Goal: Obtain resource: Download file/media

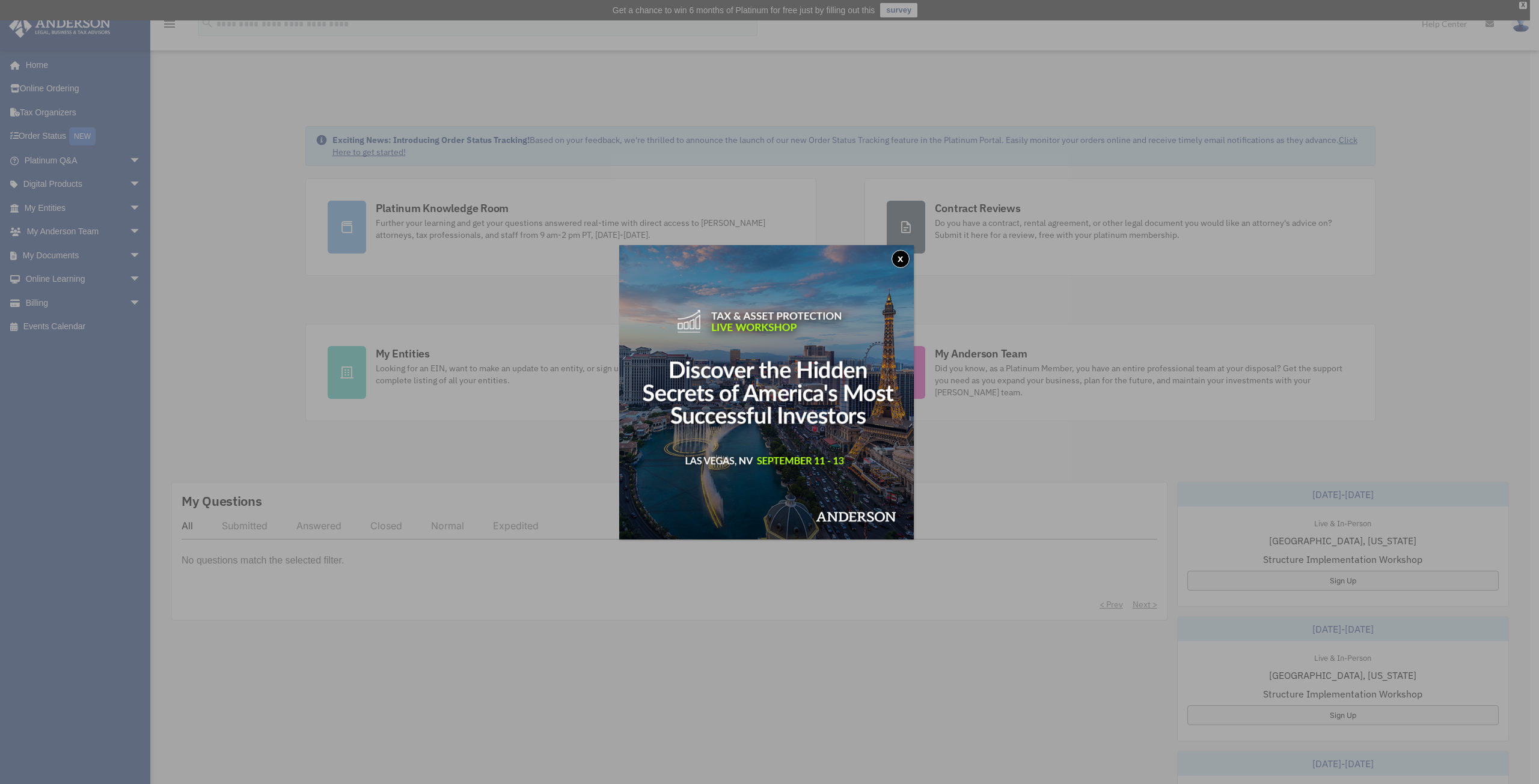
click at [902, 256] on button "x" at bounding box center [900, 259] width 18 height 18
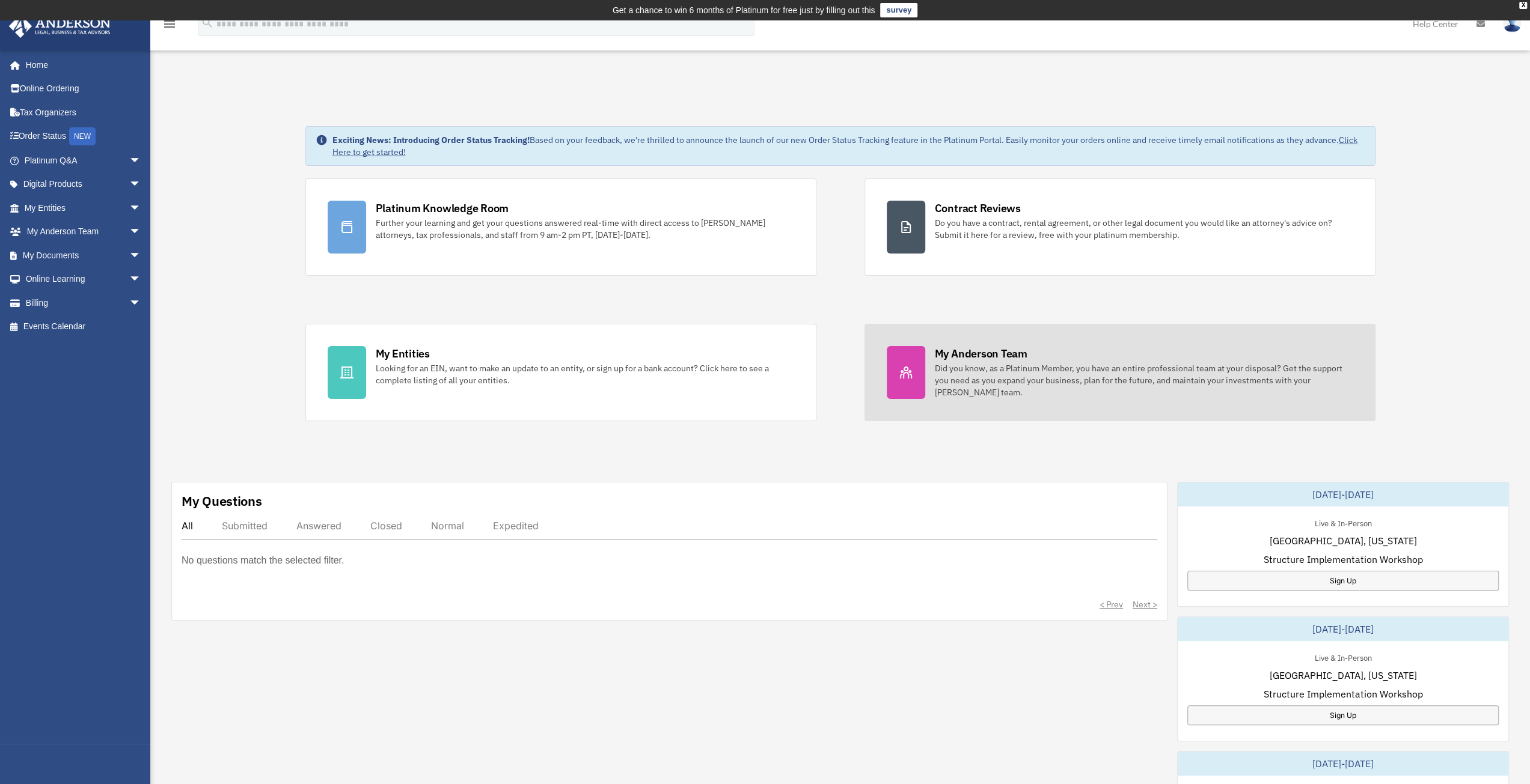
click at [1050, 372] on div "Did you know, as a Platinum Member, you have an entire professional team at you…" at bounding box center [1144, 380] width 419 height 36
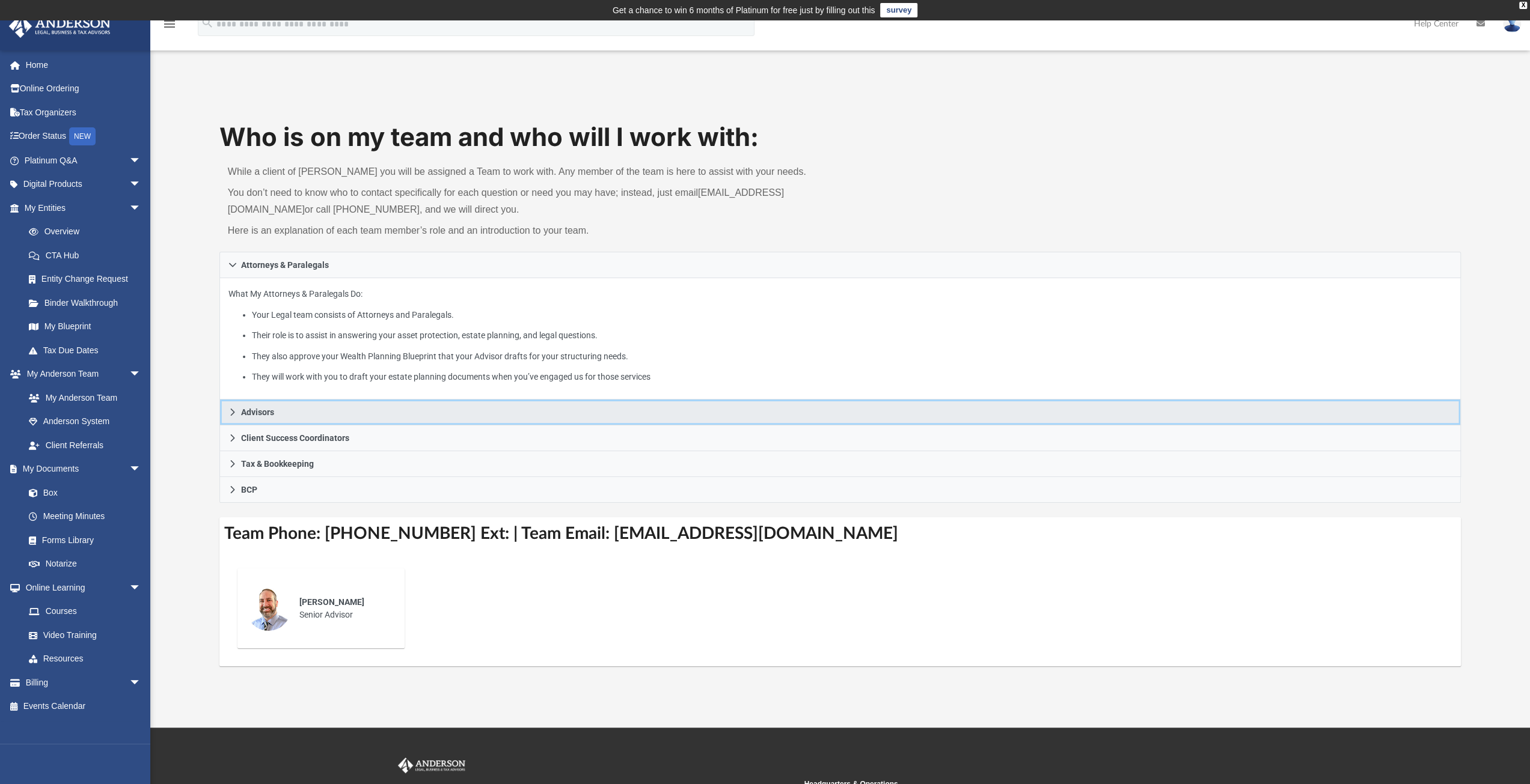
click at [234, 413] on icon at bounding box center [232, 412] width 8 height 8
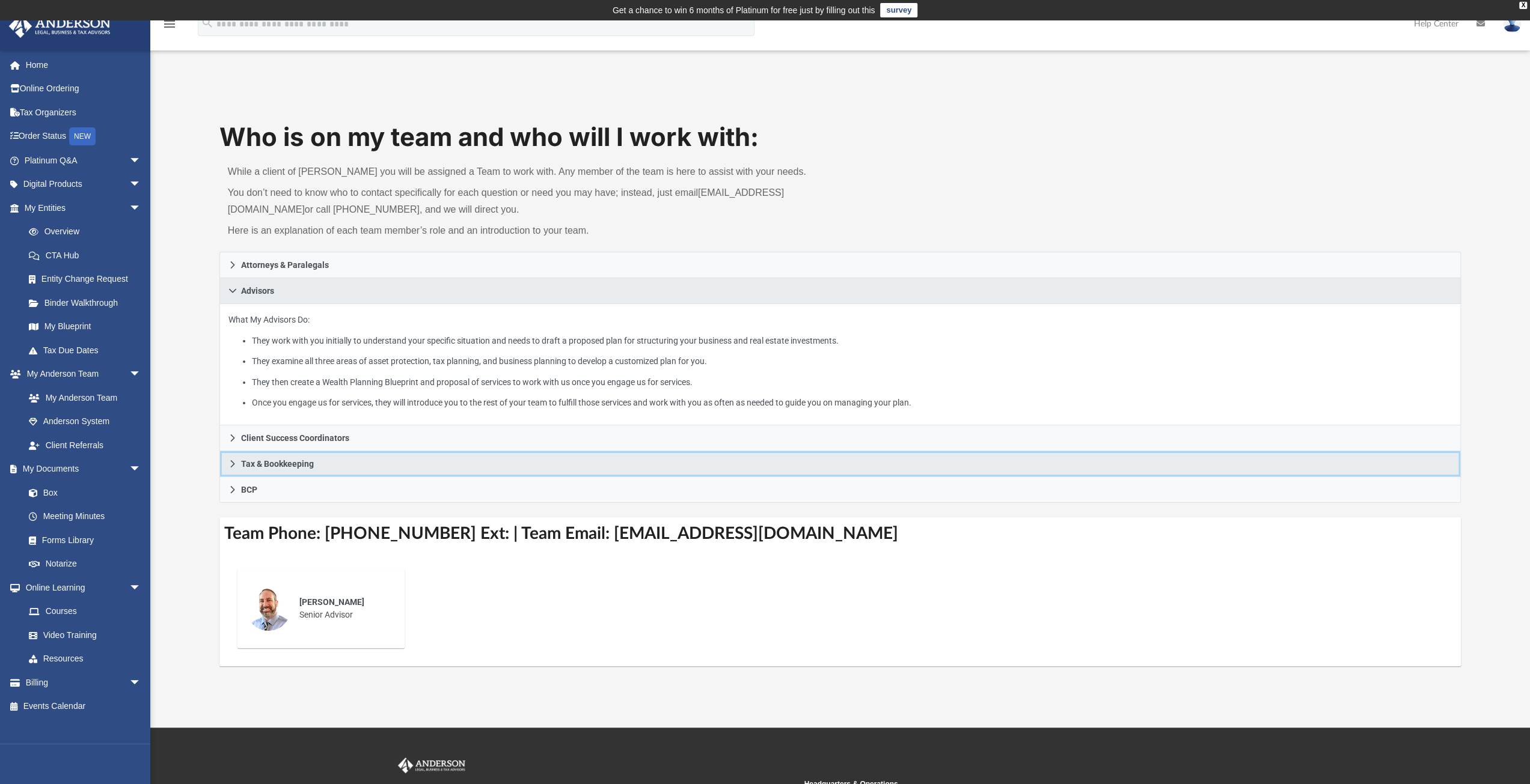
click at [229, 457] on link "Tax & Bookkeeping" at bounding box center [840, 464] width 1242 height 26
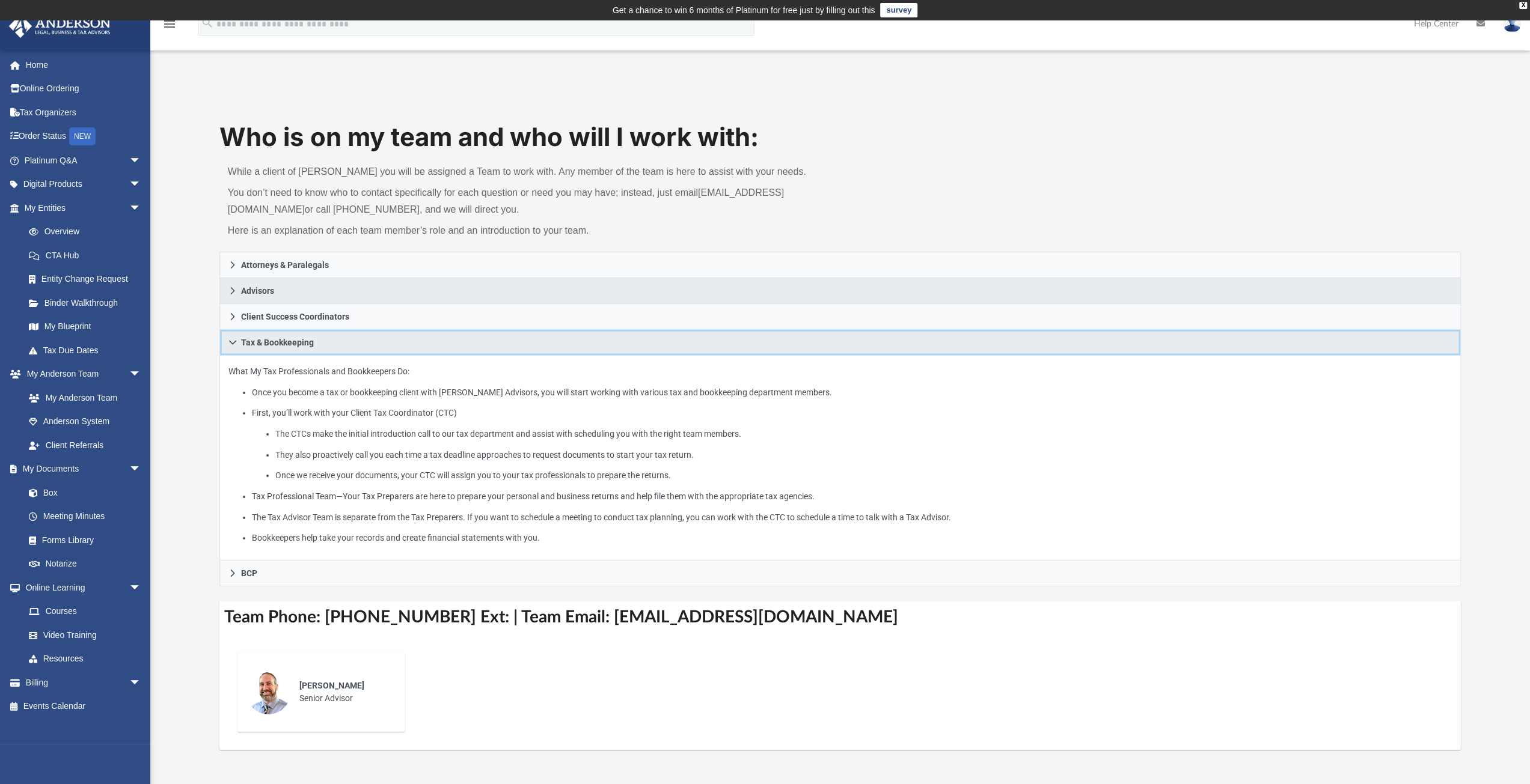
click at [229, 340] on icon at bounding box center [232, 343] width 7 height 5
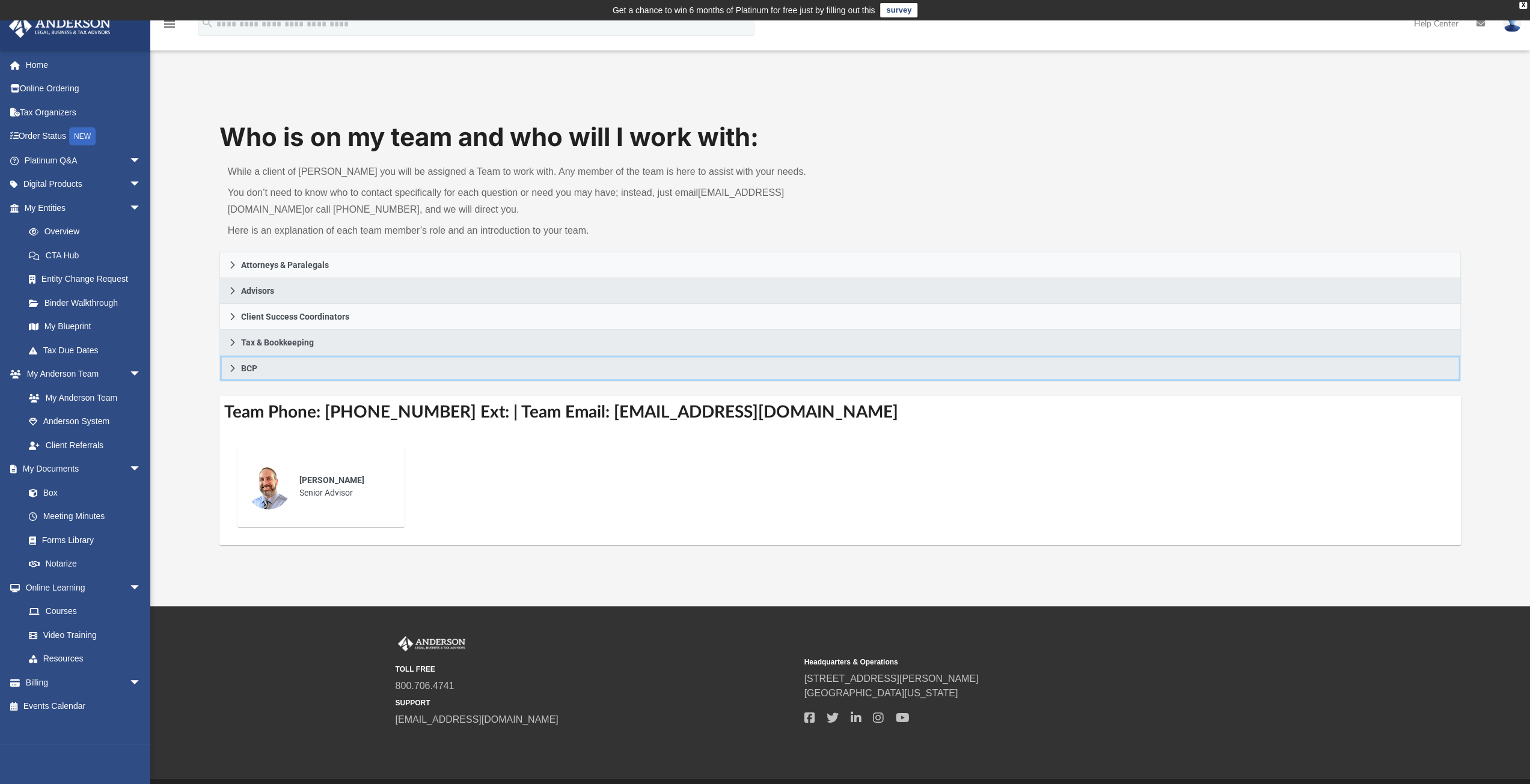
click at [231, 365] on icon at bounding box center [232, 368] width 5 height 7
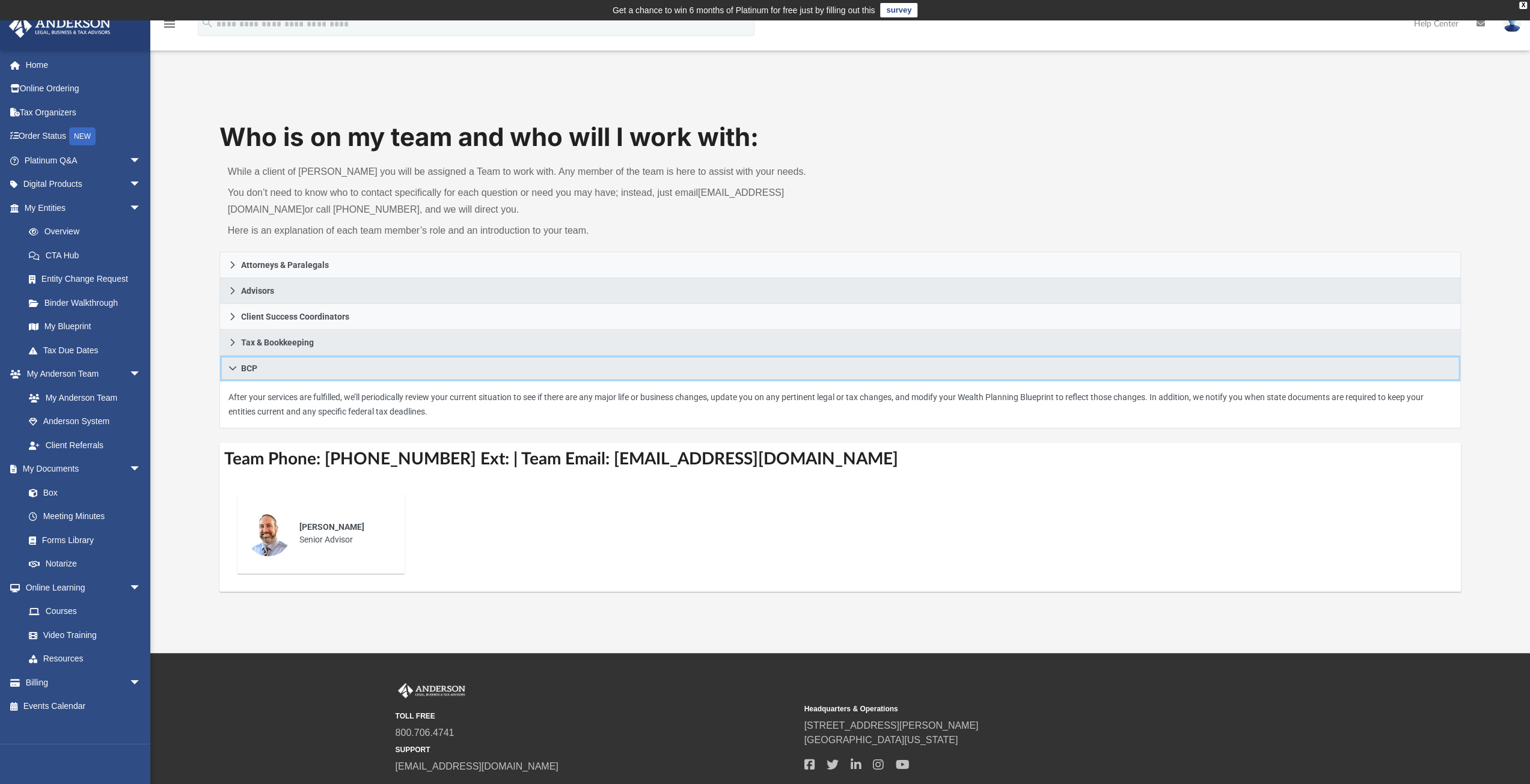
click at [231, 364] on icon at bounding box center [232, 368] width 8 height 8
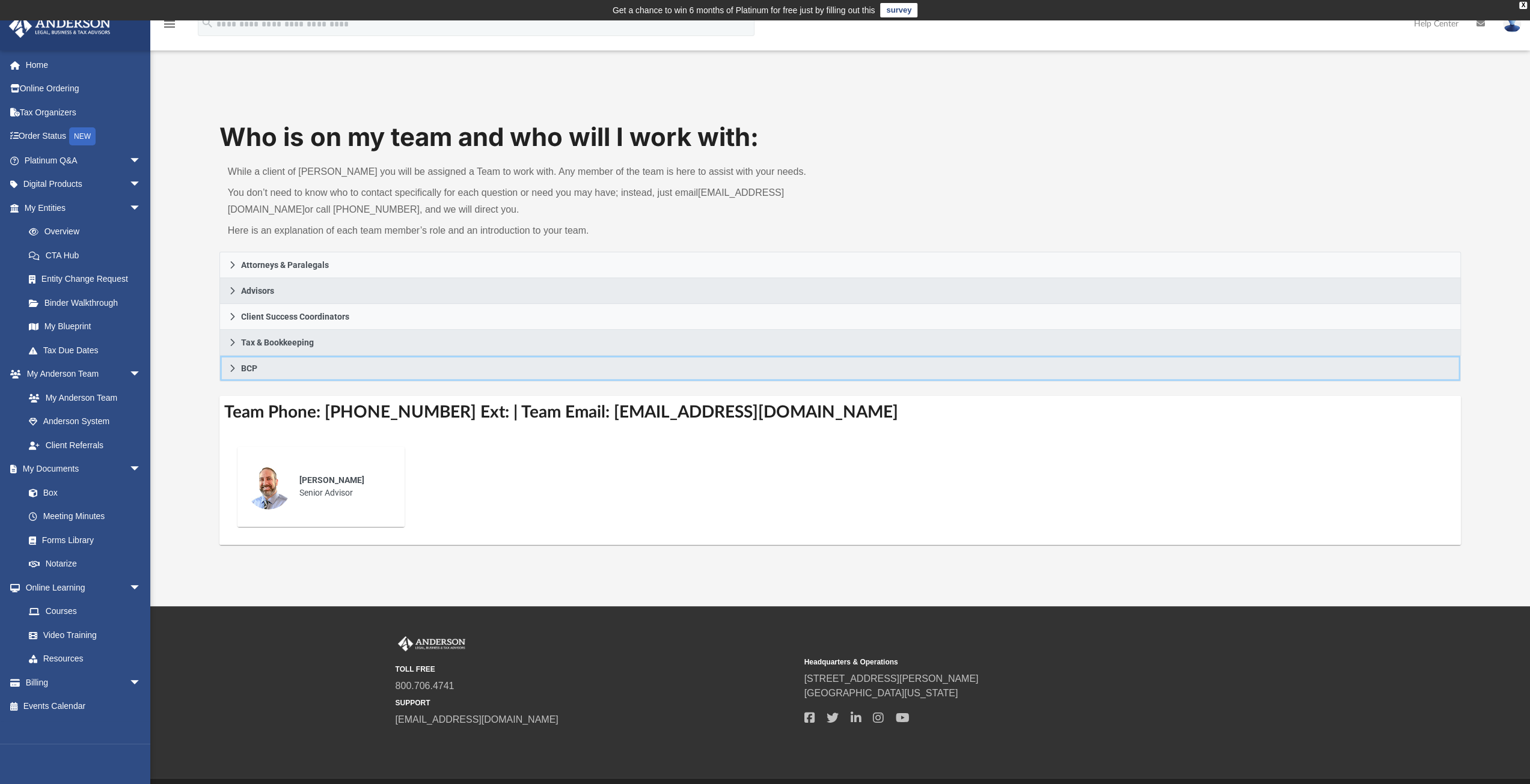
click at [231, 365] on icon at bounding box center [232, 368] width 5 height 7
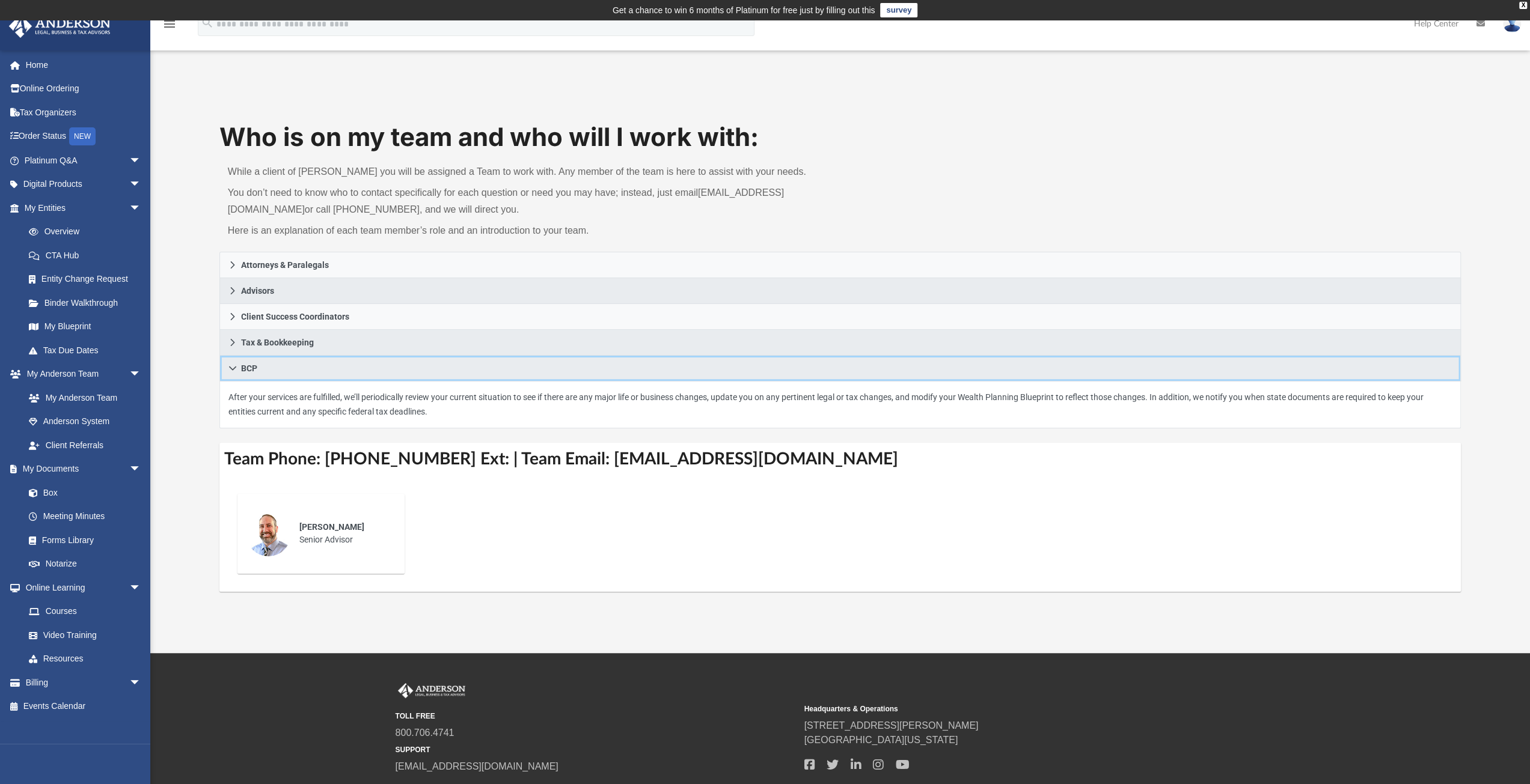
click at [231, 365] on icon at bounding box center [232, 368] width 8 height 8
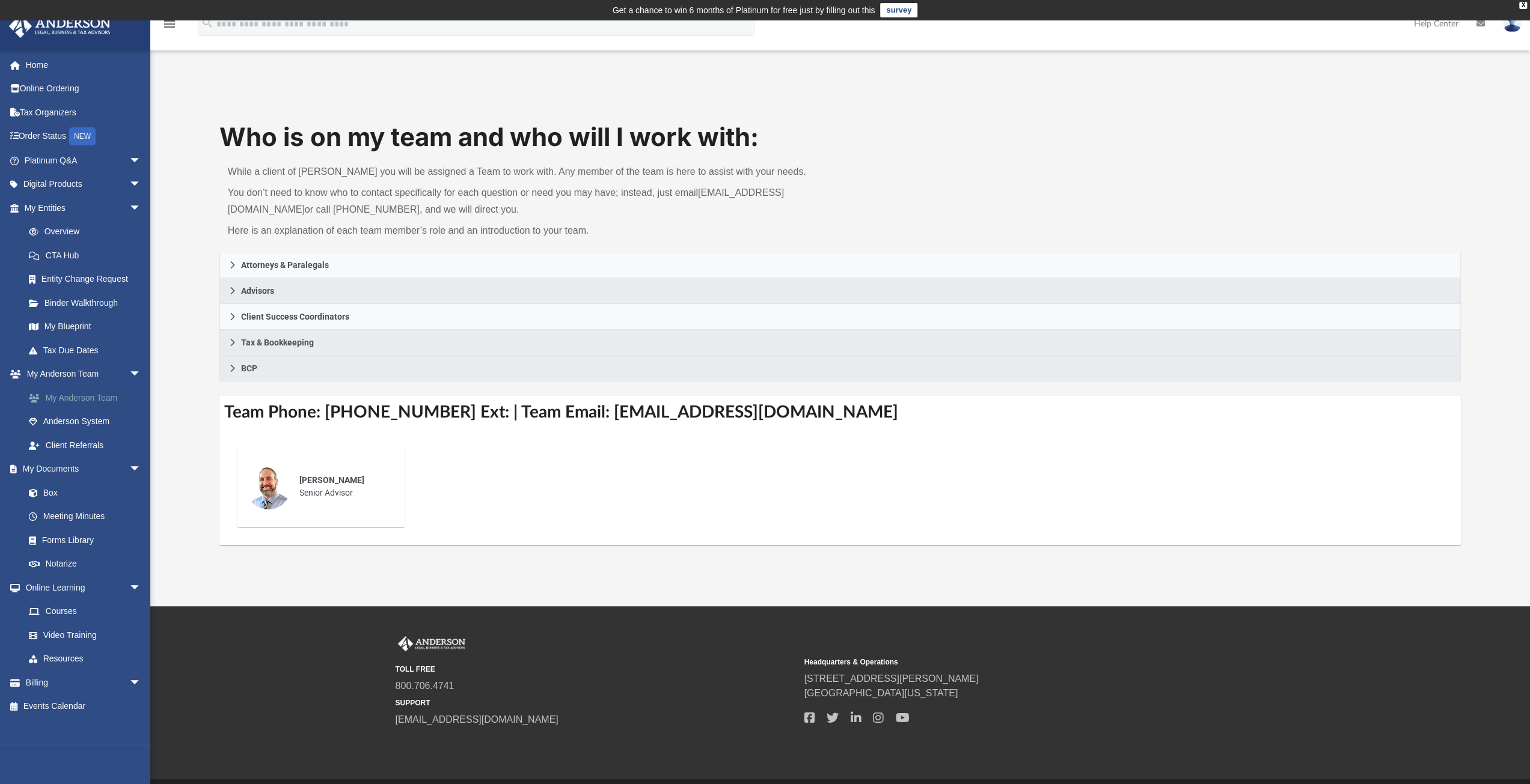
click at [87, 402] on link "My Anderson Team" at bounding box center [88, 397] width 143 height 24
click at [88, 399] on link "My Anderson Team" at bounding box center [88, 397] width 143 height 24
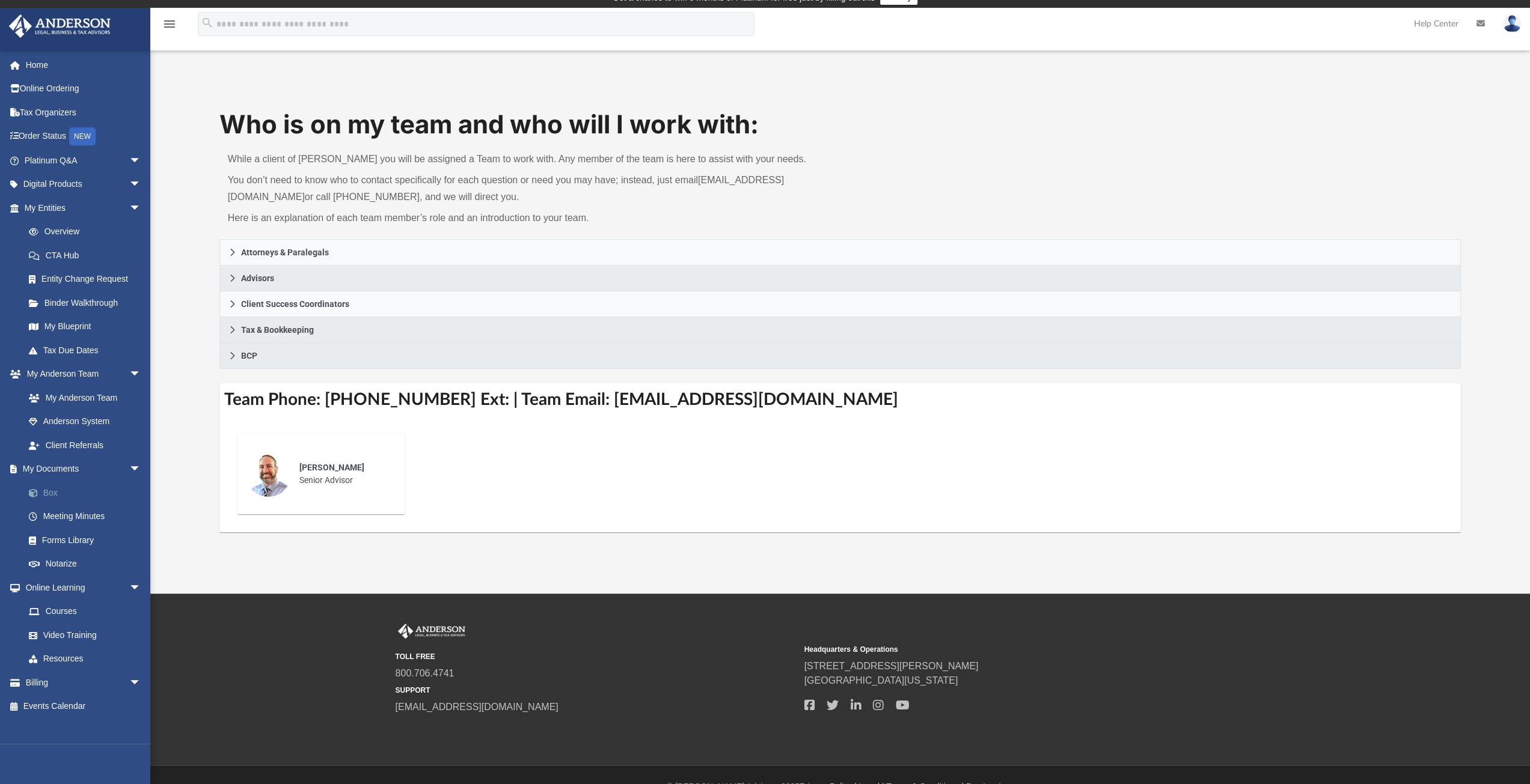
scroll to position [35, 0]
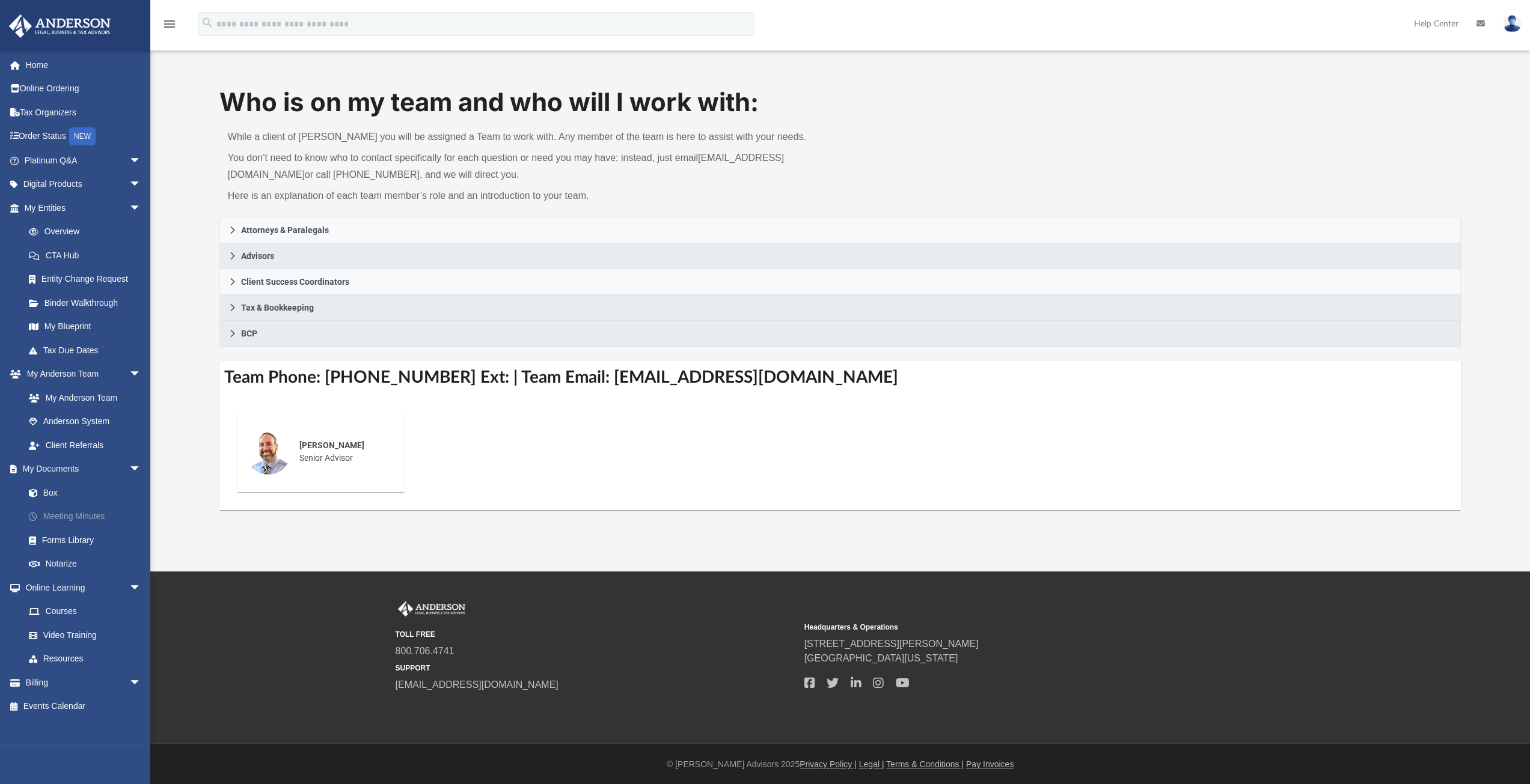
click at [86, 514] on link "Meeting Minutes" at bounding box center [88, 516] width 143 height 24
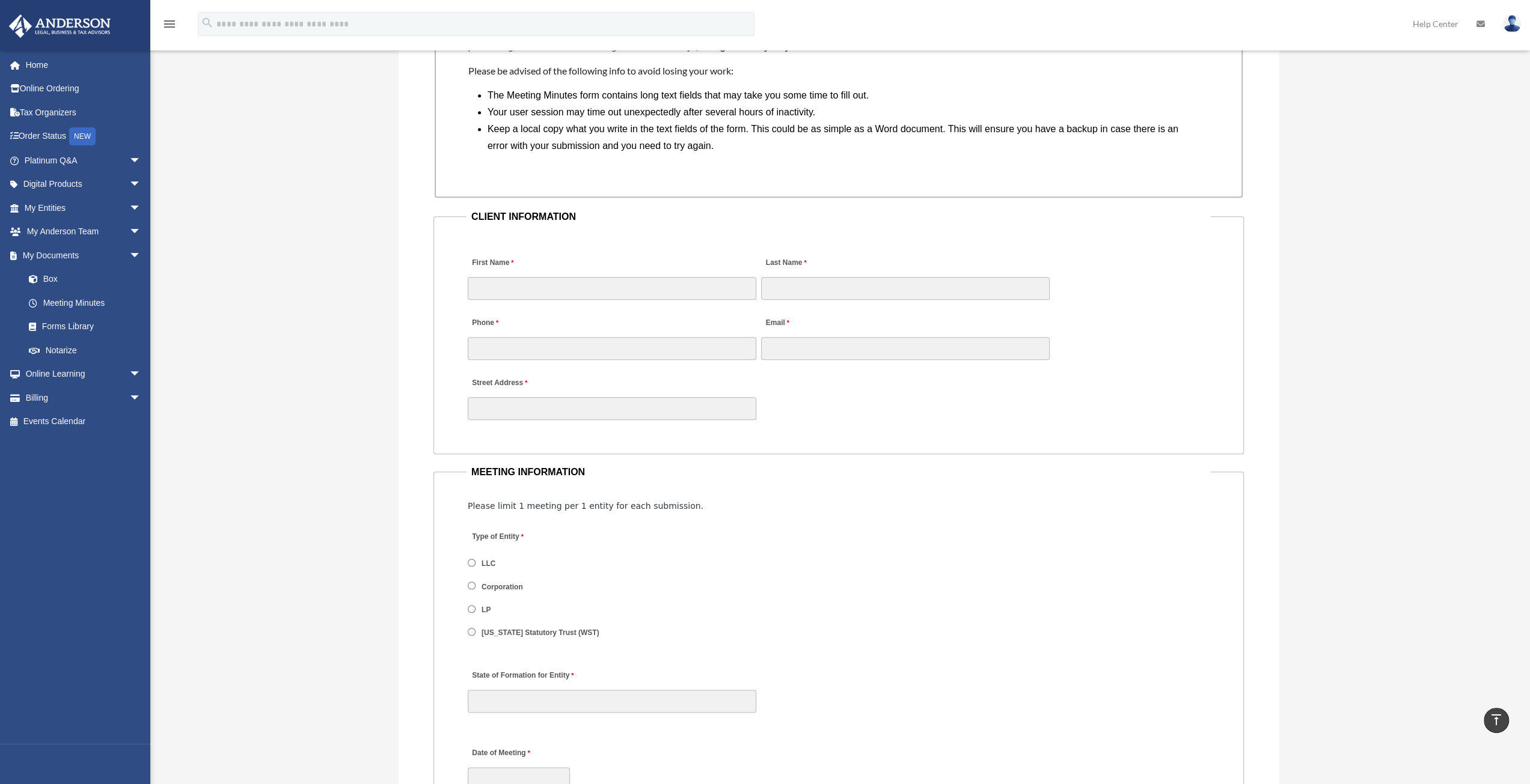
scroll to position [601, 0]
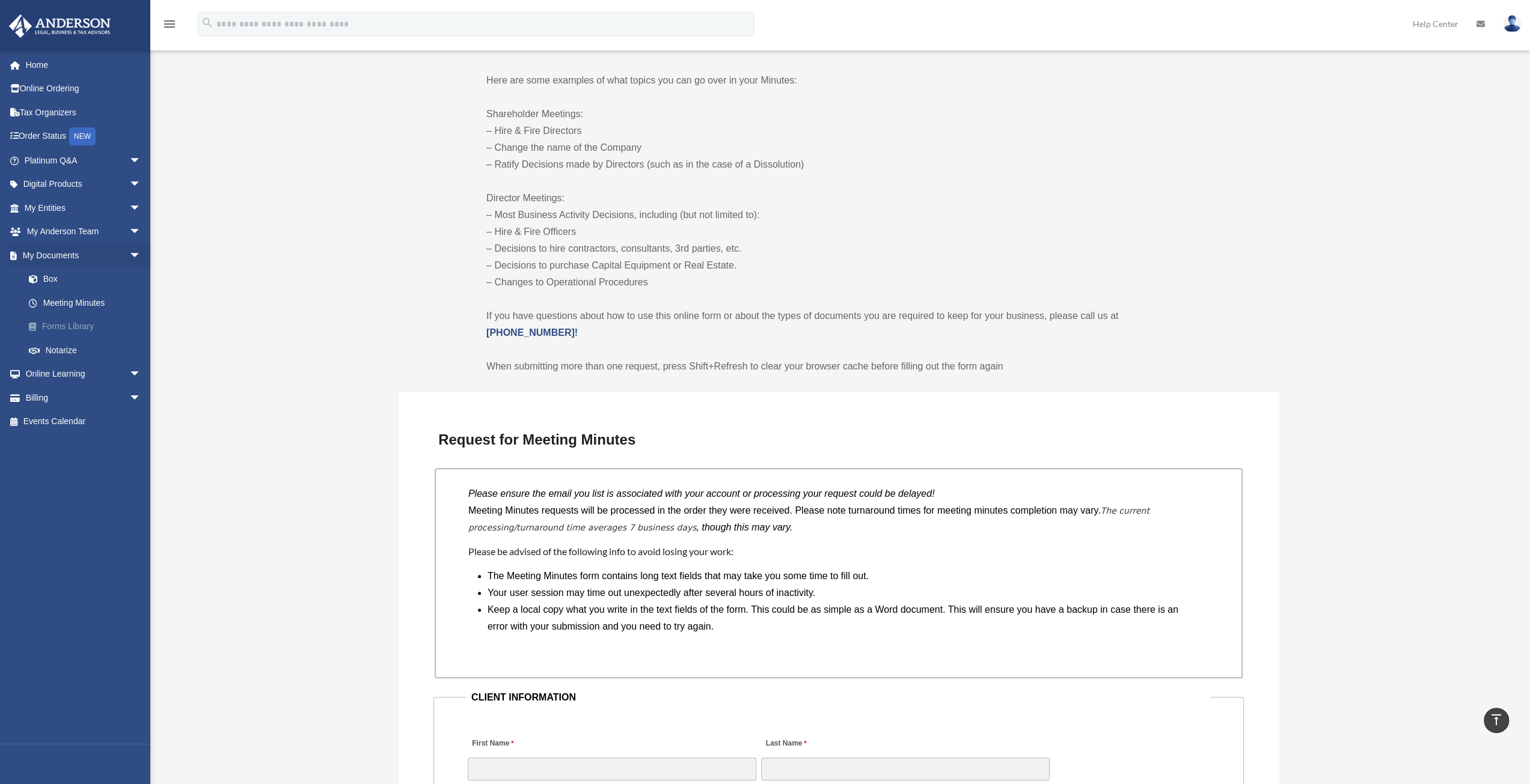
click at [79, 322] on link "Forms Library" at bounding box center [88, 326] width 143 height 24
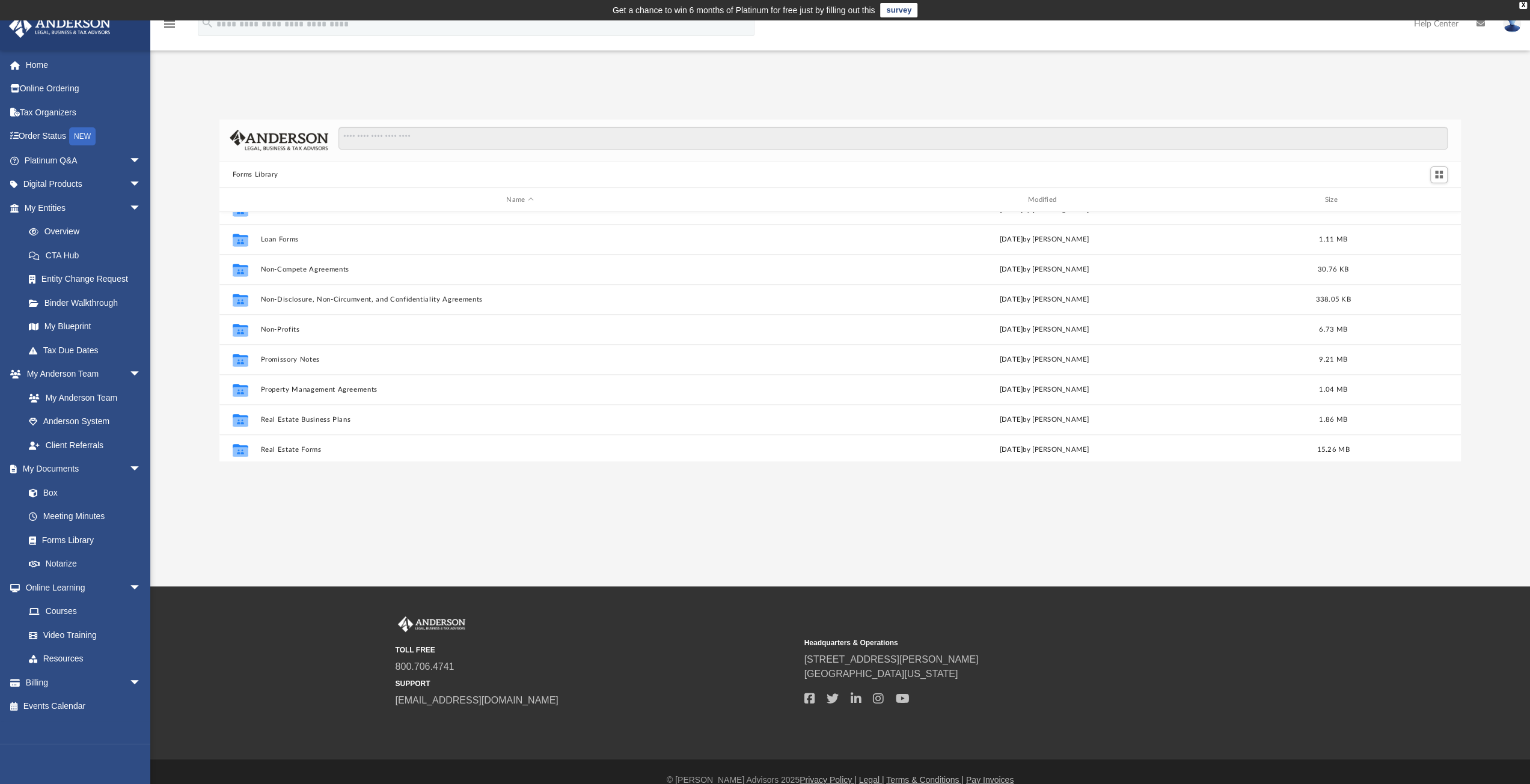
scroll to position [601, 0]
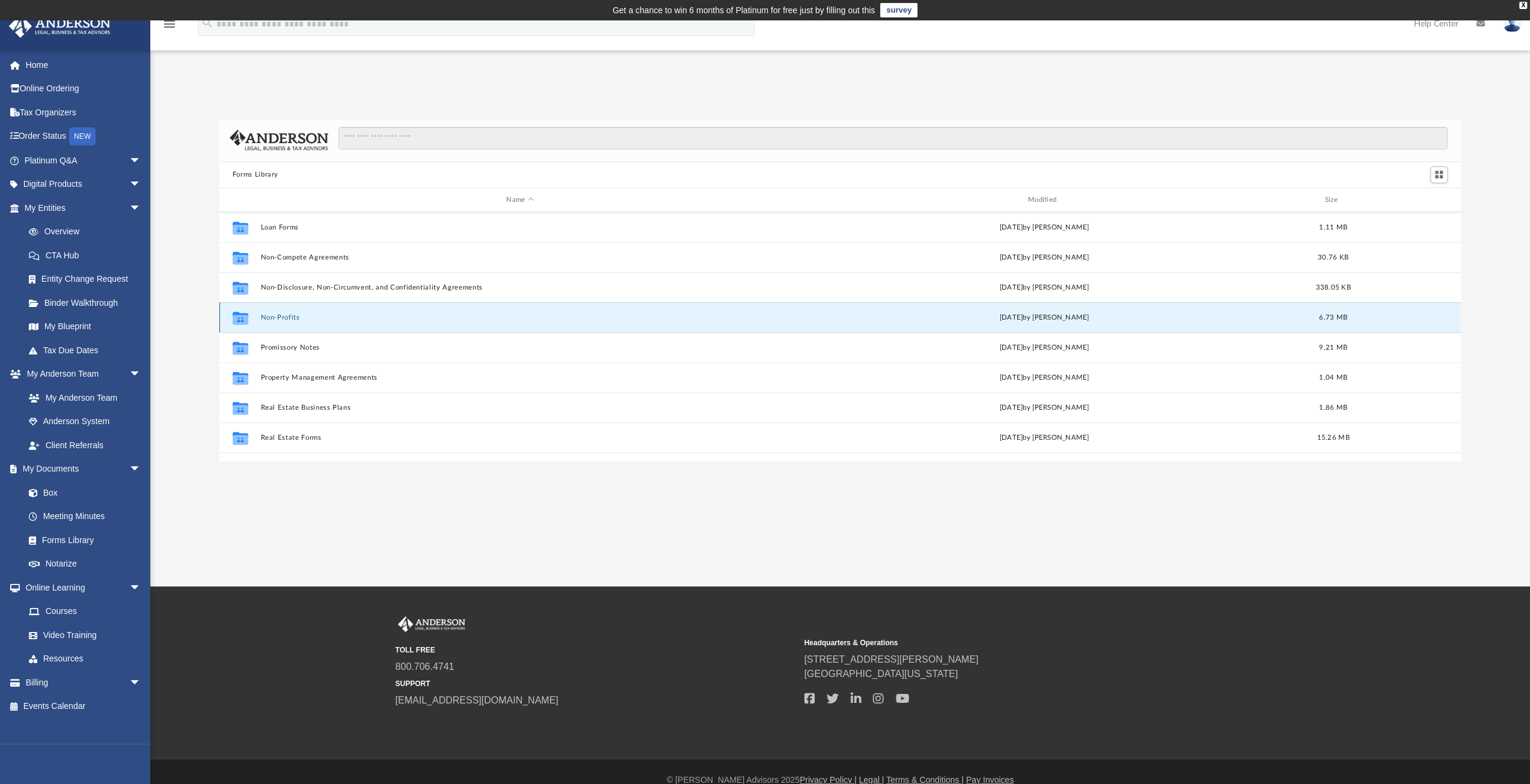
click at [267, 321] on button "Non-Profits" at bounding box center [519, 318] width 519 height 8
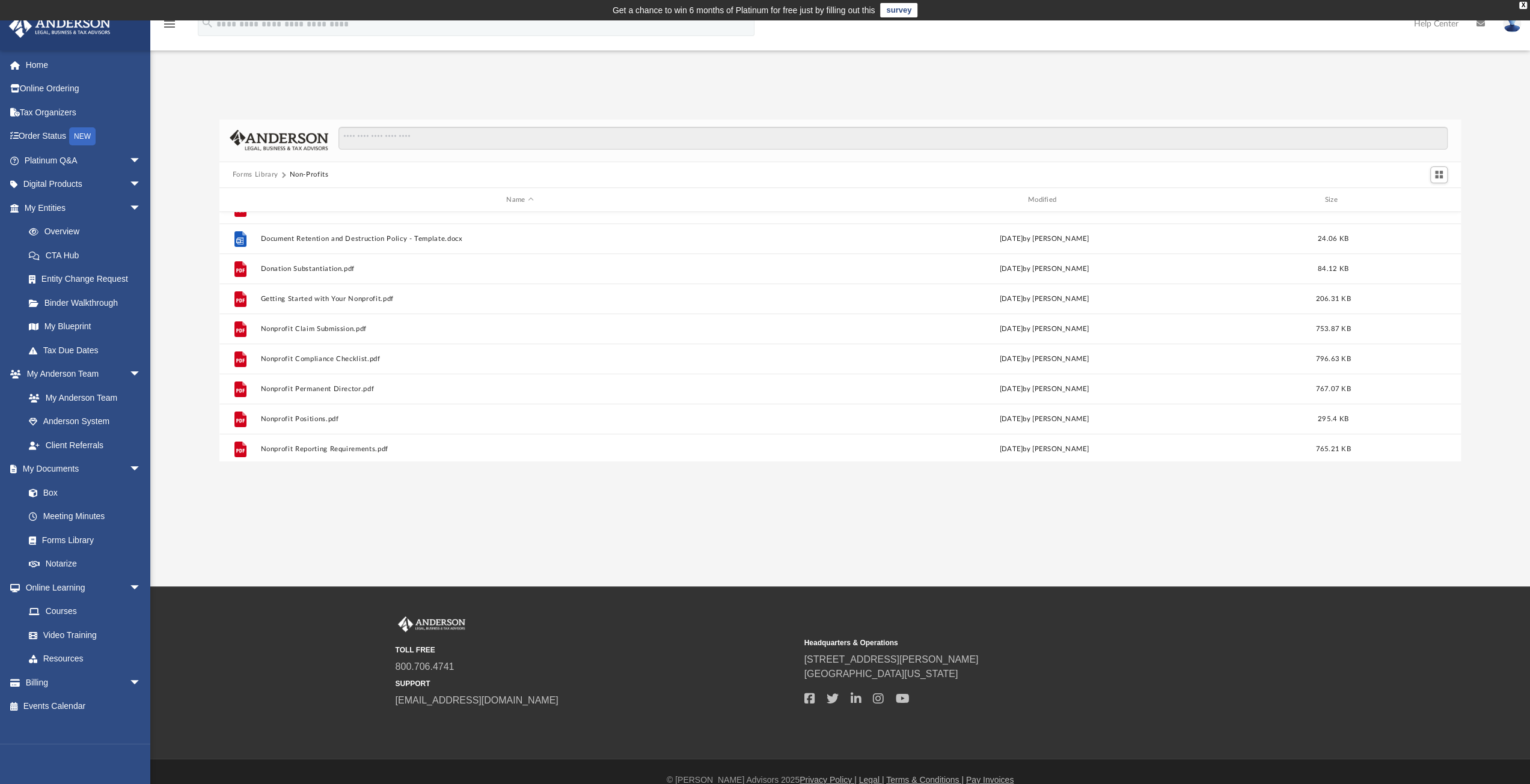
scroll to position [120, 0]
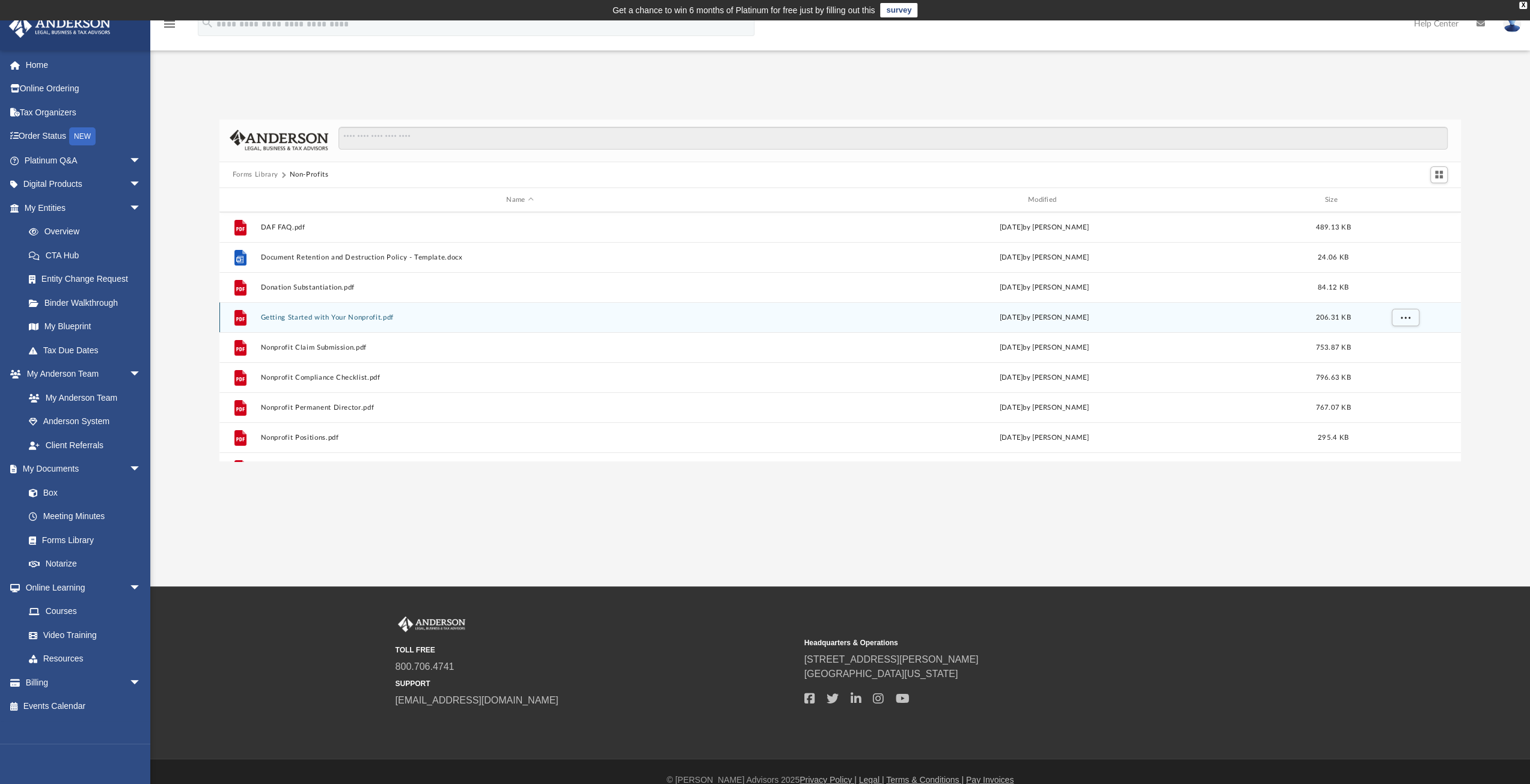
click at [351, 323] on div "File Getting Started with Your Nonprofit.pdf [DATE] by [PERSON_NAME] 206.31 KB" at bounding box center [840, 317] width 1242 height 30
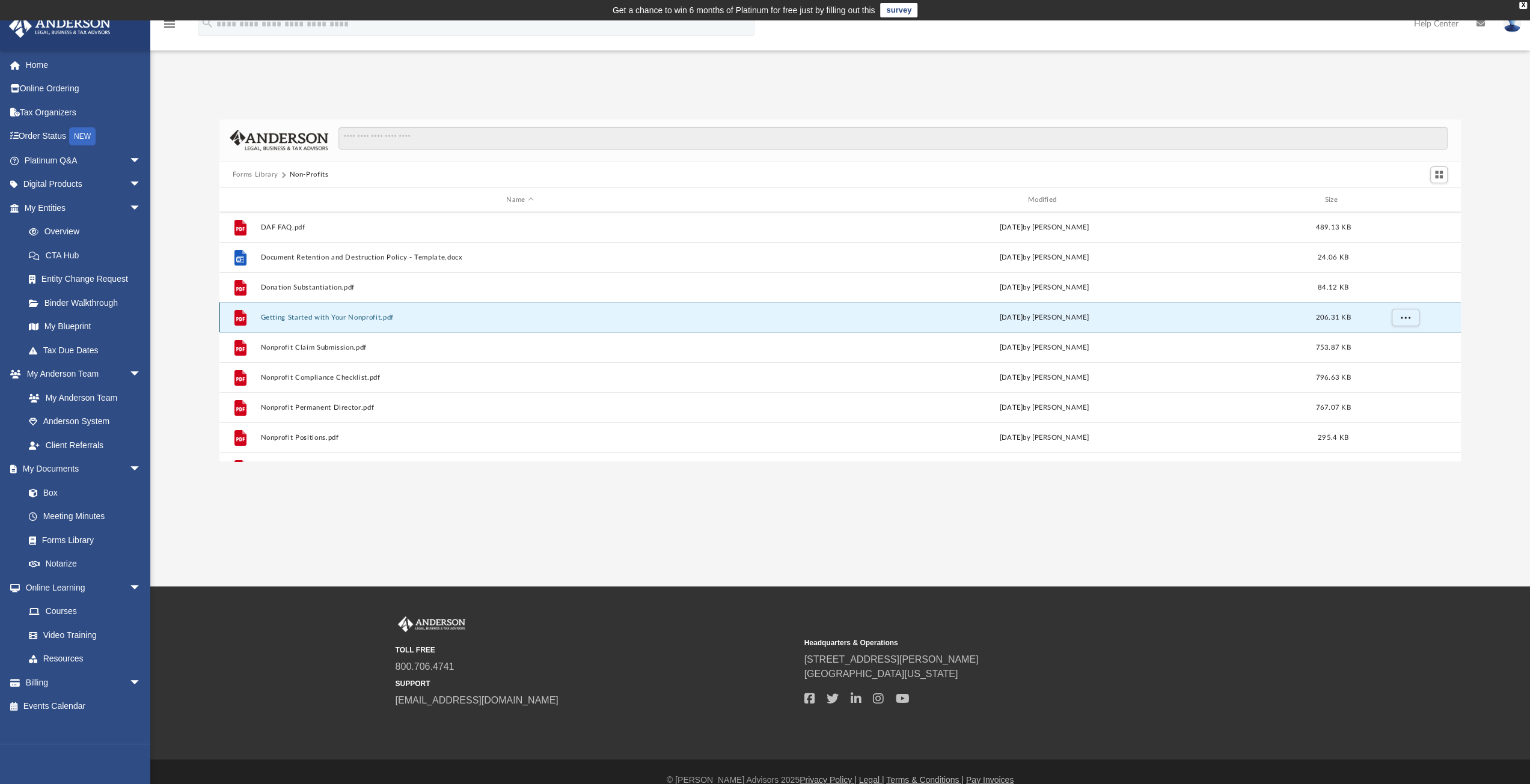
click at [351, 322] on div "File Getting Started with Your Nonprofit.pdf [DATE] by [PERSON_NAME] 206.31 KB" at bounding box center [840, 317] width 1242 height 30
click at [313, 318] on button "Getting Started with Your Nonprofit.pdf" at bounding box center [519, 318] width 519 height 8
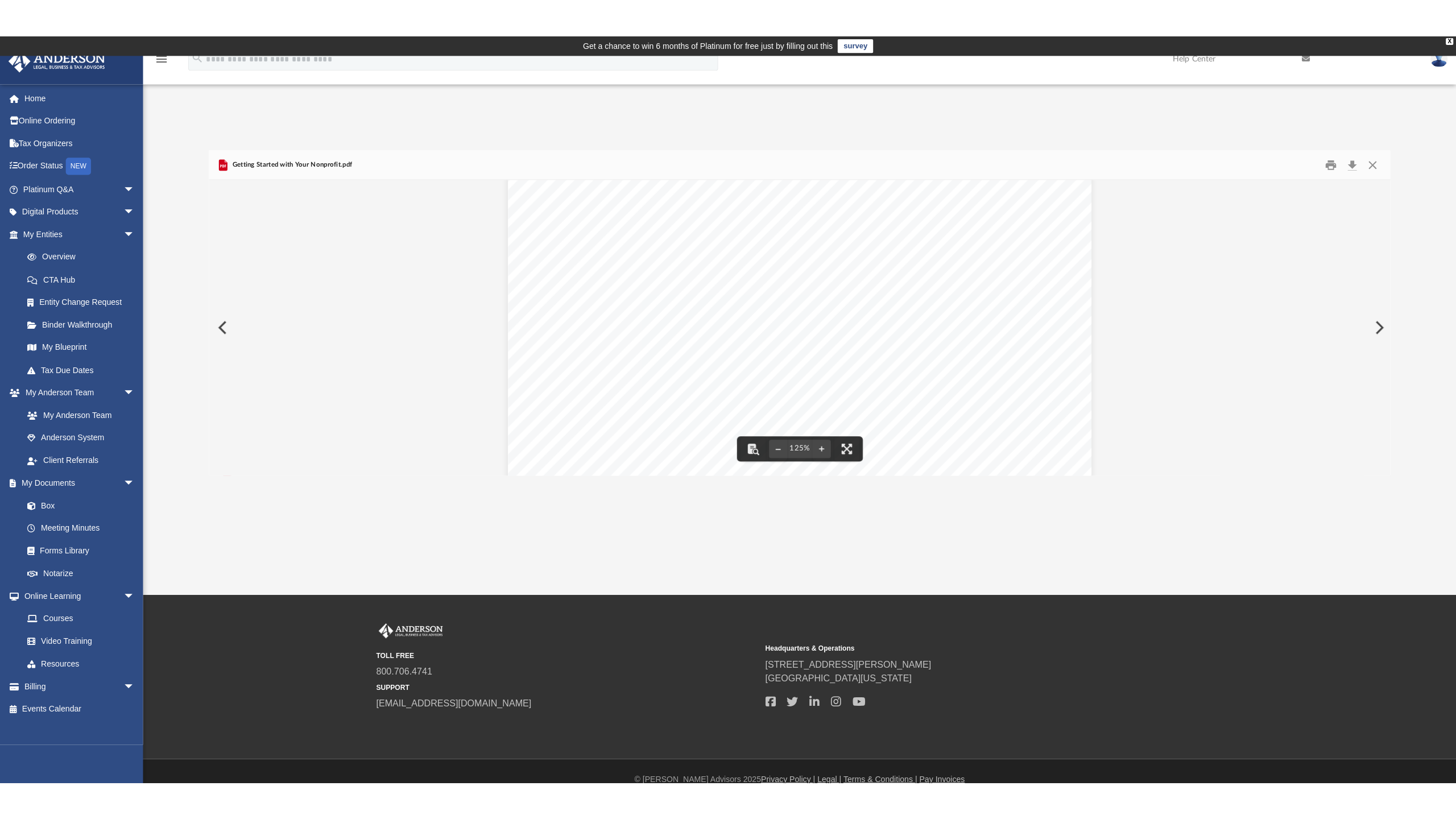
scroll to position [0, 0]
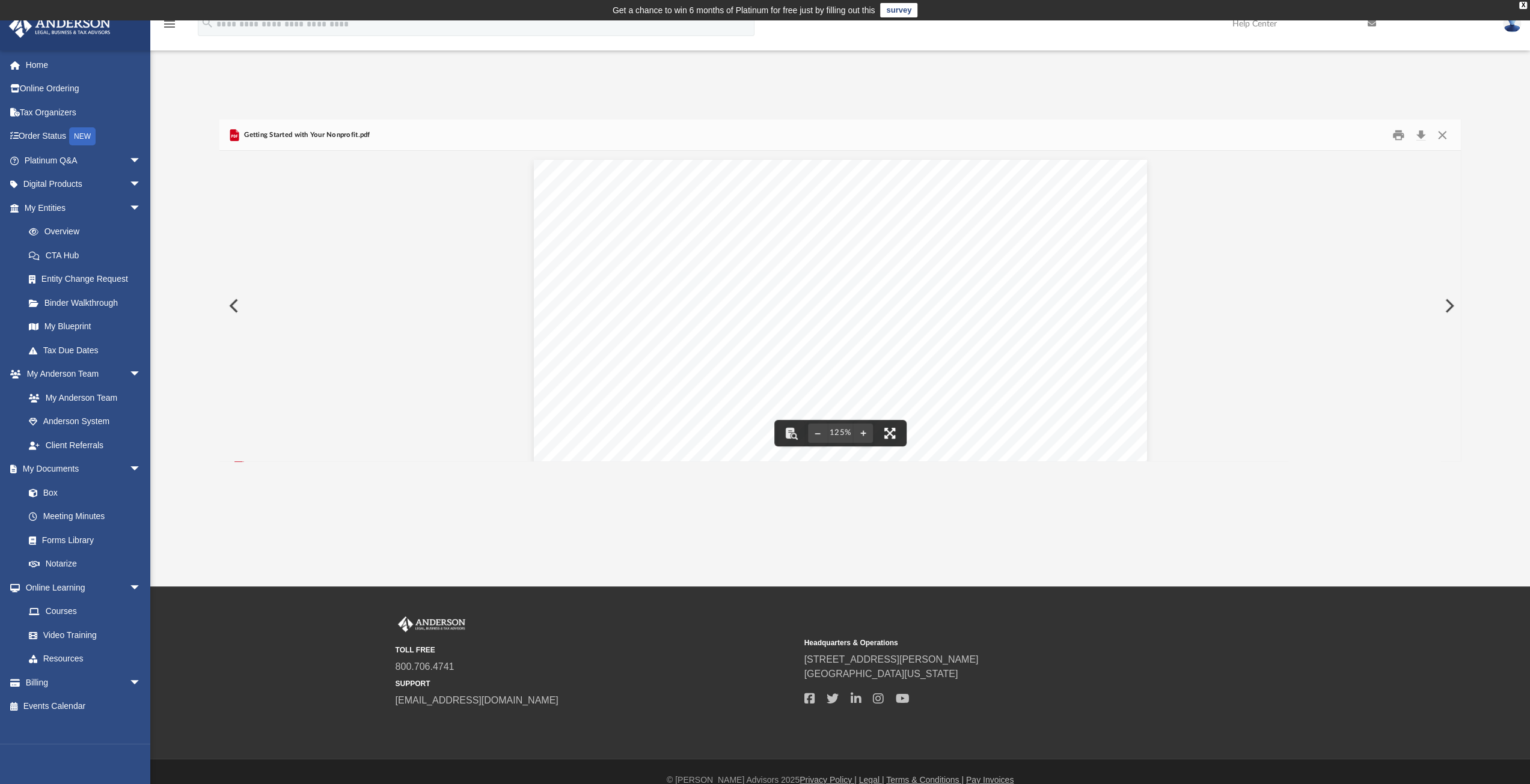
click at [886, 432] on button "File preview" at bounding box center [890, 433] width 27 height 27
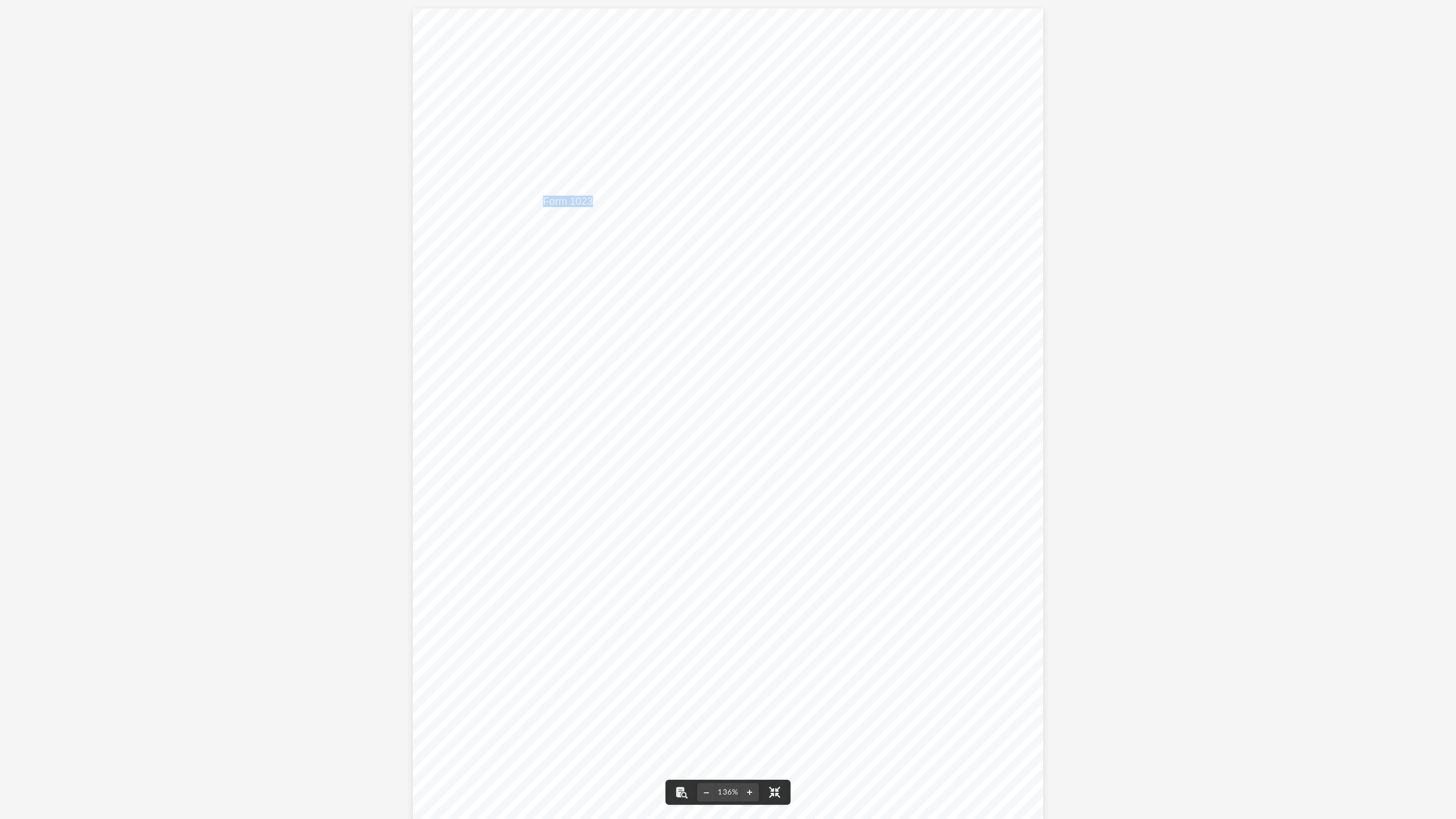
drag, startPoint x: 588, startPoint y: 201, endPoint x: 538, endPoint y: 198, distance: 50.1
click at [538, 198] on span "501(c)3 application (Form 1023)." at bounding box center [525, 202] width 149 height 10
drag, startPoint x: 543, startPoint y: 202, endPoint x: 638, endPoint y: 192, distance: 95.5
click at [638, 192] on span "1. Schedule a time to meet with [PERSON_NAME] to review your" at bounding box center [602, 188] width 304 height 10
